Goal: Task Accomplishment & Management: Use online tool/utility

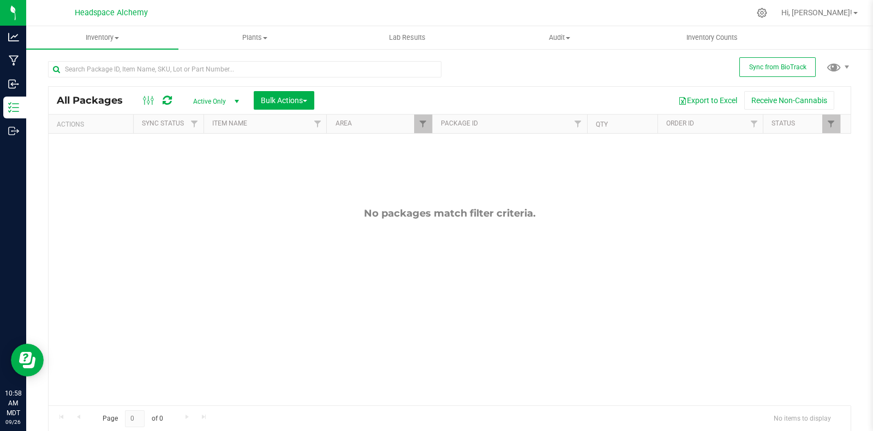
click at [167, 103] on icon at bounding box center [167, 100] width 9 height 11
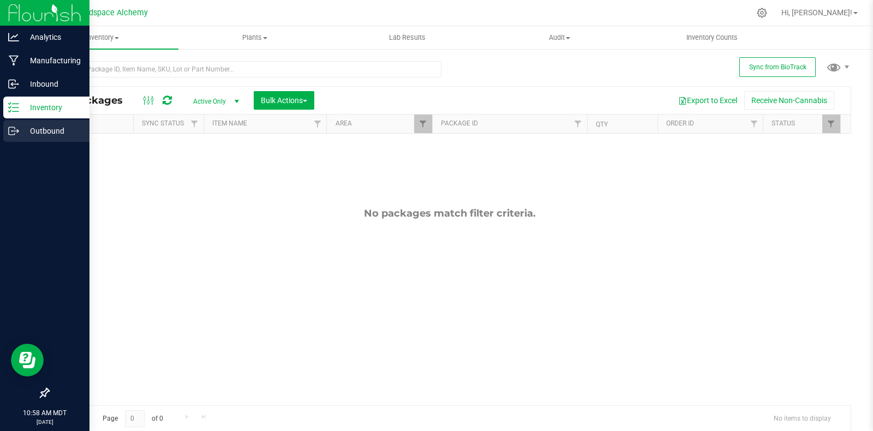
click at [5, 124] on div "Outbound" at bounding box center [46, 131] width 86 height 22
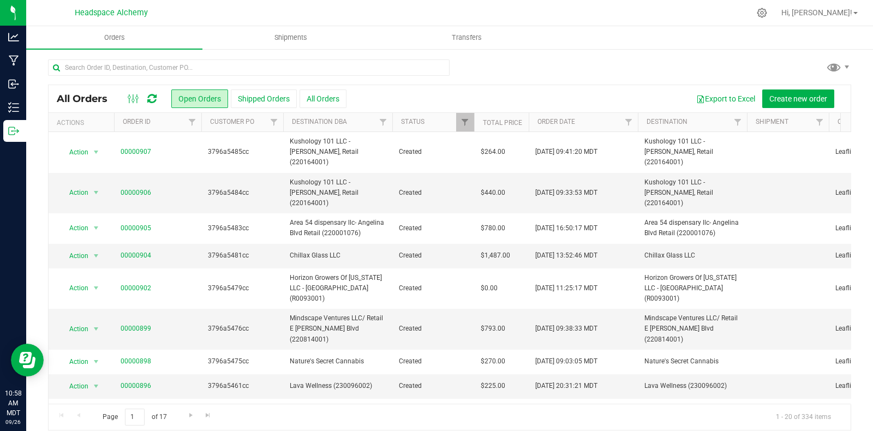
click at [148, 96] on icon at bounding box center [151, 98] width 9 height 11
click at [152, 98] on icon at bounding box center [151, 98] width 9 height 11
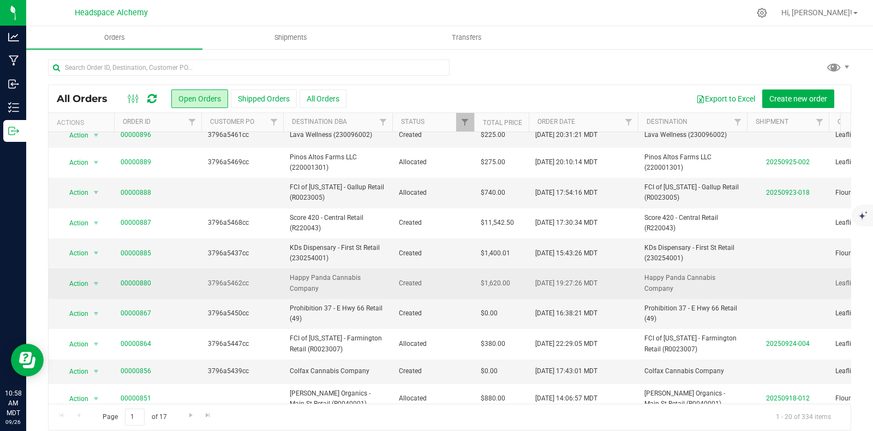
scroll to position [272, 0]
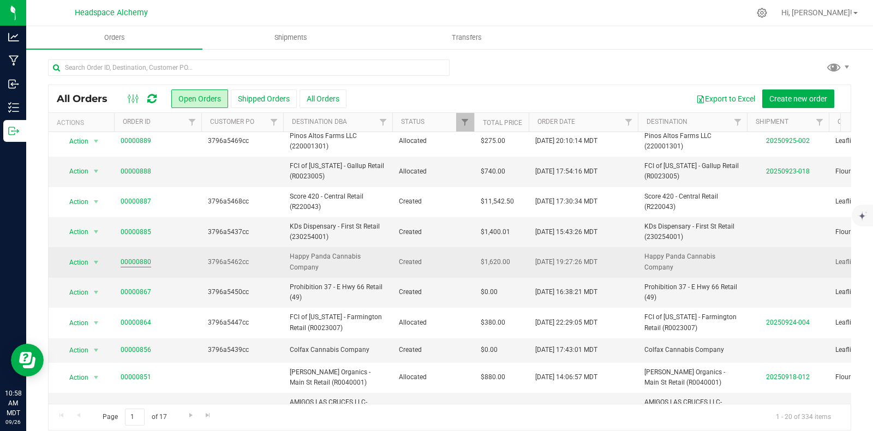
click at [139, 257] on link "00000880" at bounding box center [136, 262] width 31 height 10
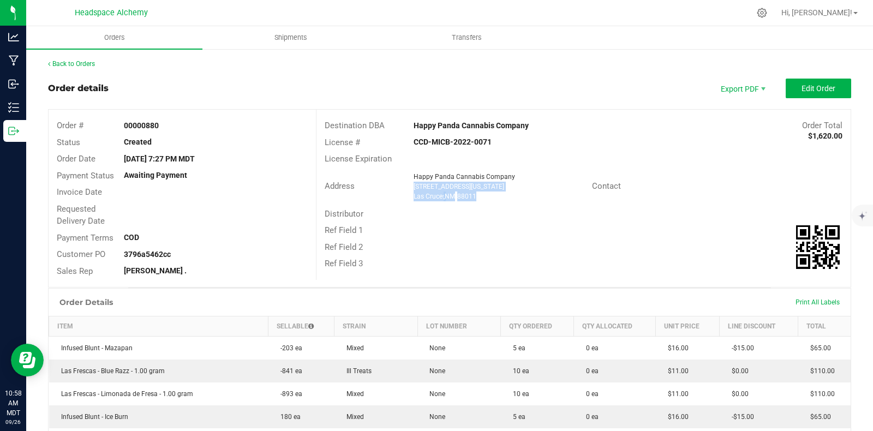
drag, startPoint x: 484, startPoint y: 198, endPoint x: 405, endPoint y: 185, distance: 79.7
click at [408, 185] on div "Happy Panda Cannabis Company [STREET_ADDRESS][US_STATE]" at bounding box center [499, 186] width 183 height 29
copy ngx-name-and-address "[STREET_ADDRESS][US_STATE]"
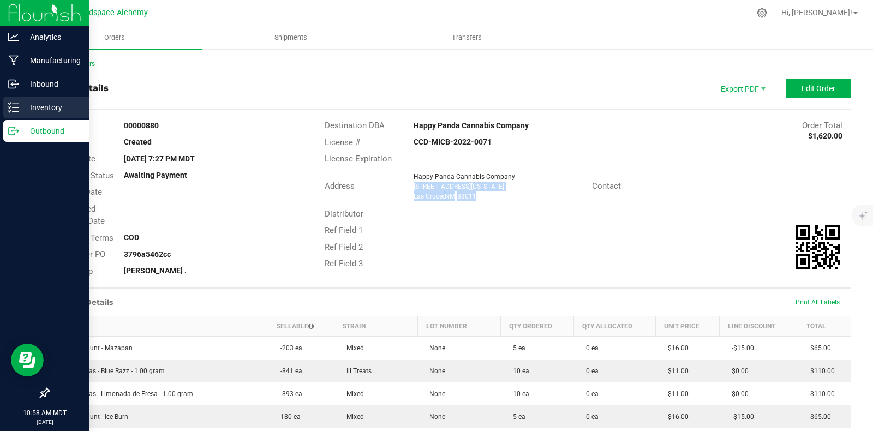
click at [17, 107] on icon at bounding box center [13, 107] width 11 height 11
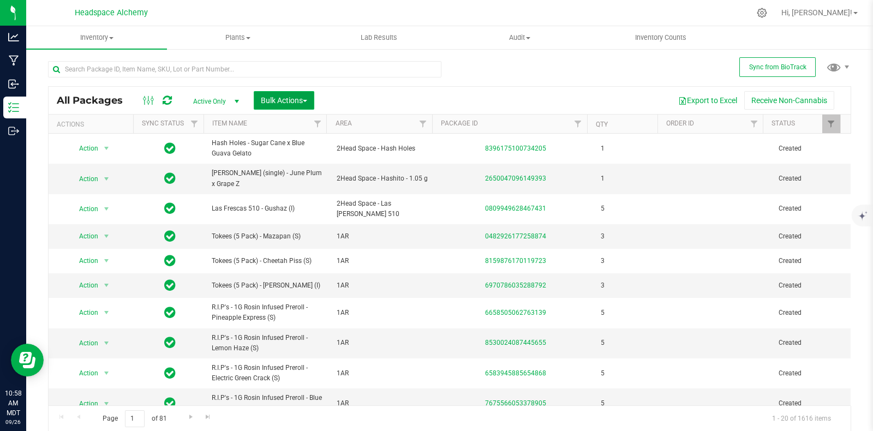
click at [302, 97] on span "Bulk Actions" at bounding box center [284, 100] width 46 height 9
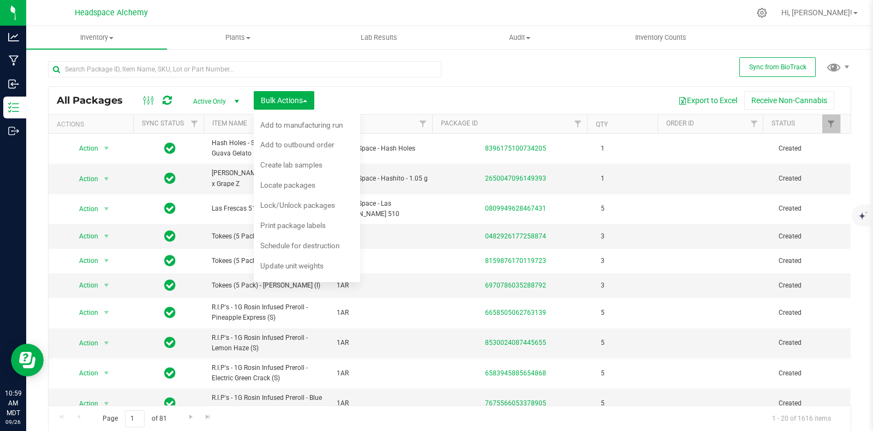
click at [370, 91] on div "Export to Excel Receive Non-Cannabis" at bounding box center [582, 100] width 520 height 19
click at [418, 122] on span "Filter" at bounding box center [422, 123] width 9 height 9
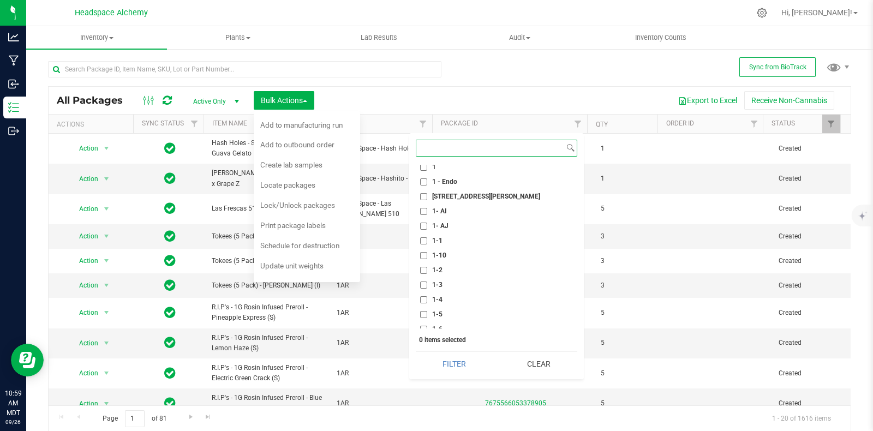
scroll to position [204, 0]
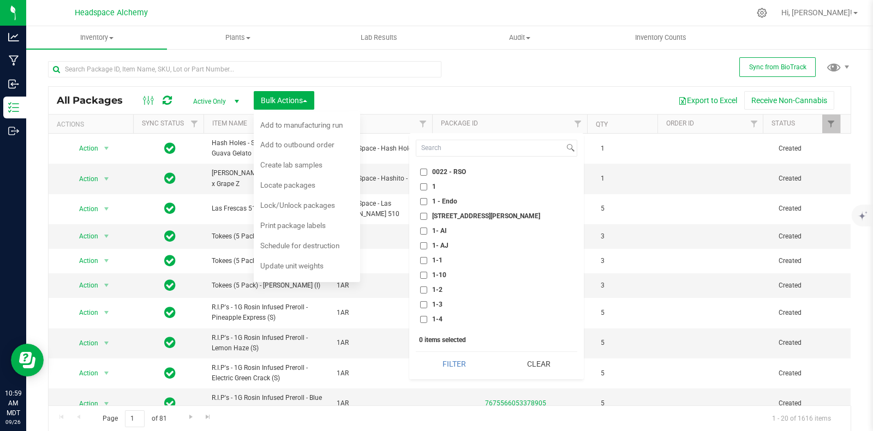
click at [443, 242] on span "1- AJ" at bounding box center [440, 245] width 16 height 7
click at [427, 242] on input "1- AJ" at bounding box center [423, 245] width 7 height 7
checkbox input "true"
click at [452, 356] on button "Filter" at bounding box center [454, 364] width 77 height 24
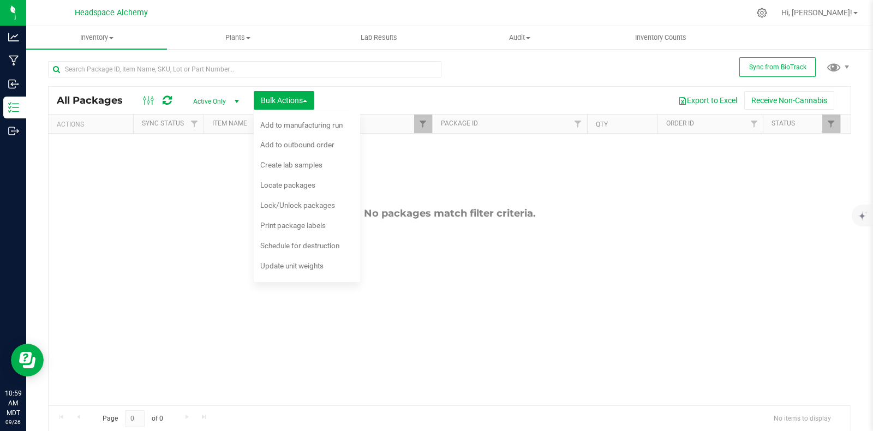
click at [359, 99] on div "Export to Excel Receive Non-Cannabis" at bounding box center [582, 100] width 520 height 19
click at [167, 101] on icon at bounding box center [167, 100] width 9 height 11
click at [169, 100] on icon at bounding box center [167, 100] width 9 height 11
click at [366, 94] on div "Export to Excel Receive Non-Cannabis" at bounding box center [582, 100] width 520 height 19
drag, startPoint x: 345, startPoint y: 102, endPoint x: 319, endPoint y: 102, distance: 26.2
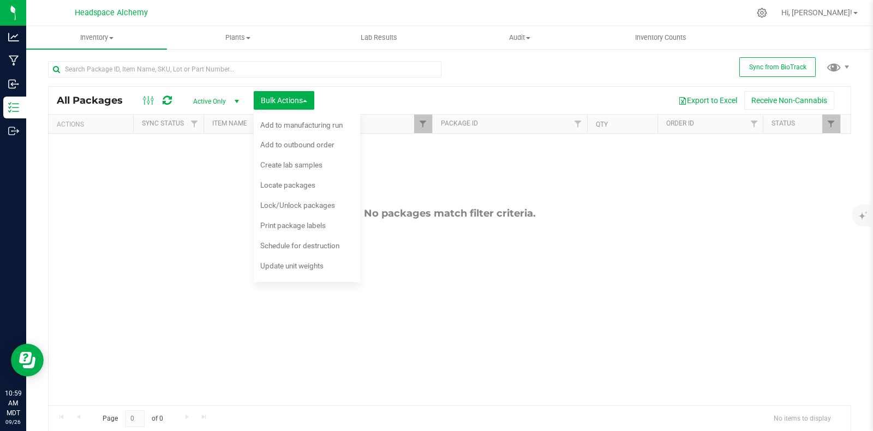
click at [345, 102] on div "Export to Excel Receive Non-Cannabis" at bounding box center [582, 100] width 520 height 19
click at [766, 64] on span "Sync from BioTrack" at bounding box center [777, 67] width 57 height 8
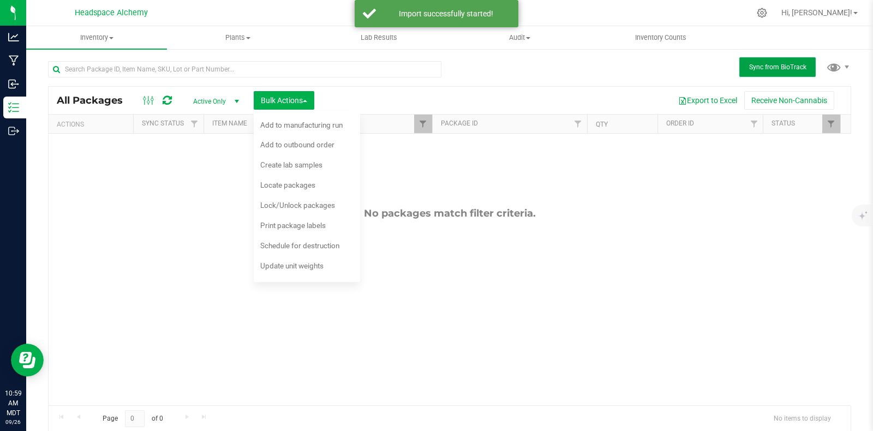
click at [766, 64] on span "Sync from BioTrack" at bounding box center [777, 67] width 57 height 8
click at [169, 97] on icon at bounding box center [167, 100] width 9 height 11
